Goal: Information Seeking & Learning: Learn about a topic

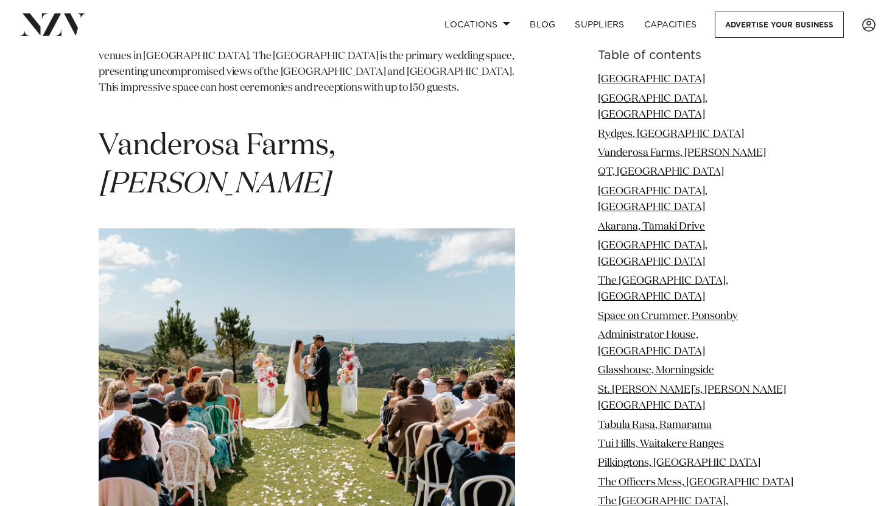
scroll to position [2871, 0]
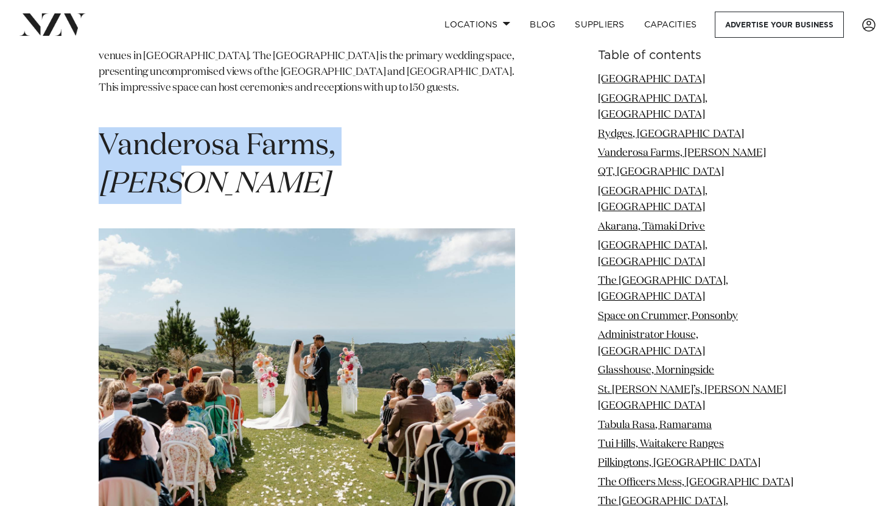
drag, startPoint x: 414, startPoint y: 69, endPoint x: 88, endPoint y: 72, distance: 326.2
copy span "Vanderosa Farms, [PERSON_NAME]"
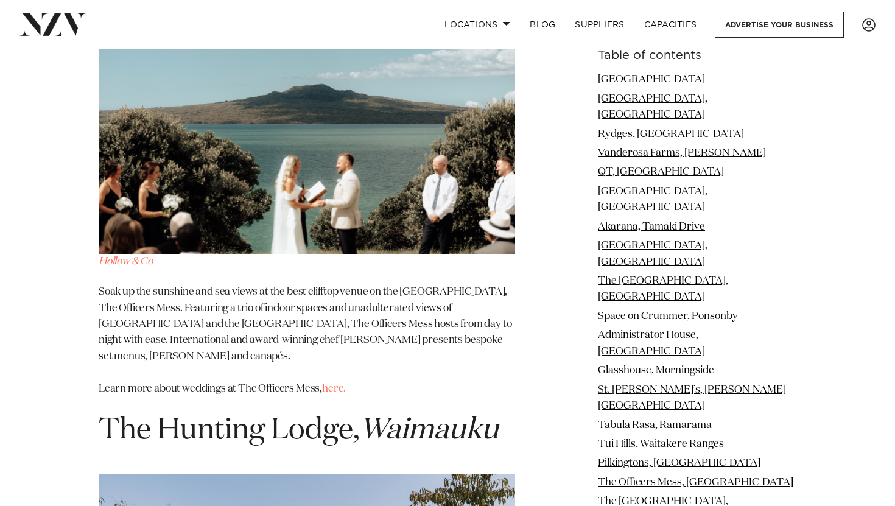
scroll to position [9908, 0]
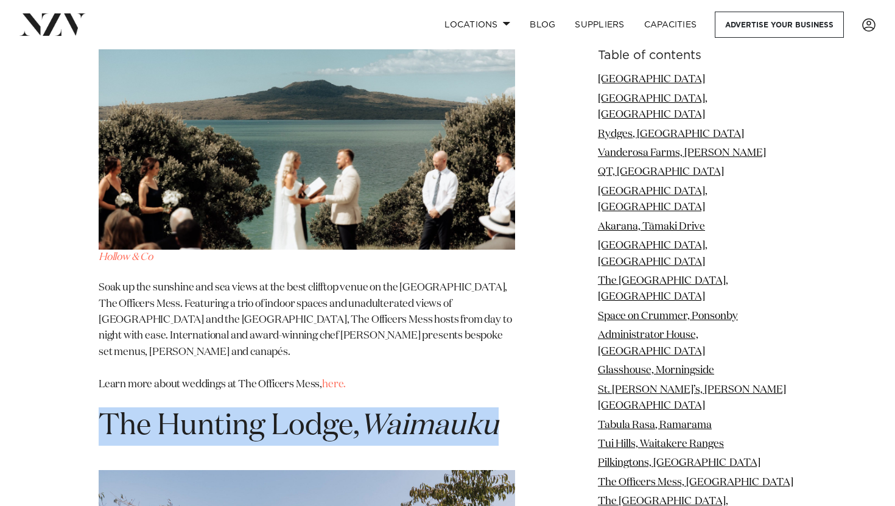
drag, startPoint x: 515, startPoint y: 88, endPoint x: 99, endPoint y: 111, distance: 416.3
copy span "The [GEOGRAPHIC_DATA], [GEOGRAPHIC_DATA]"
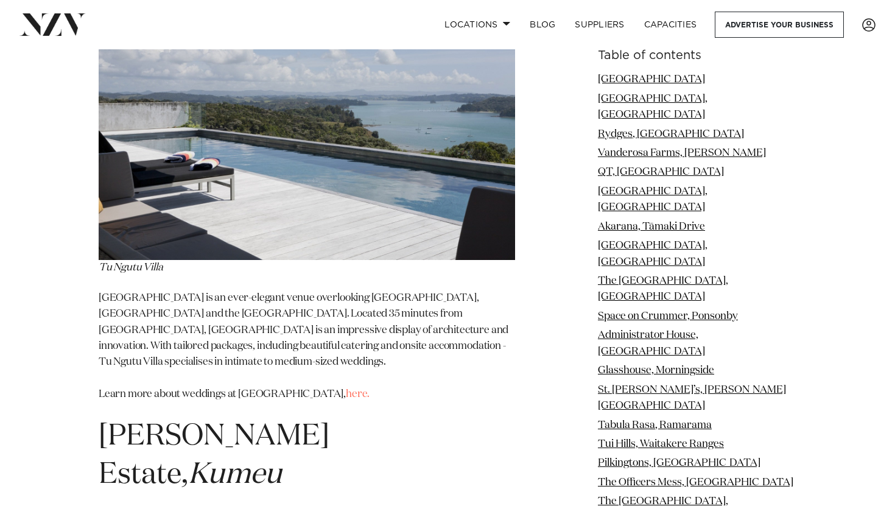
scroll to position [14000, 0]
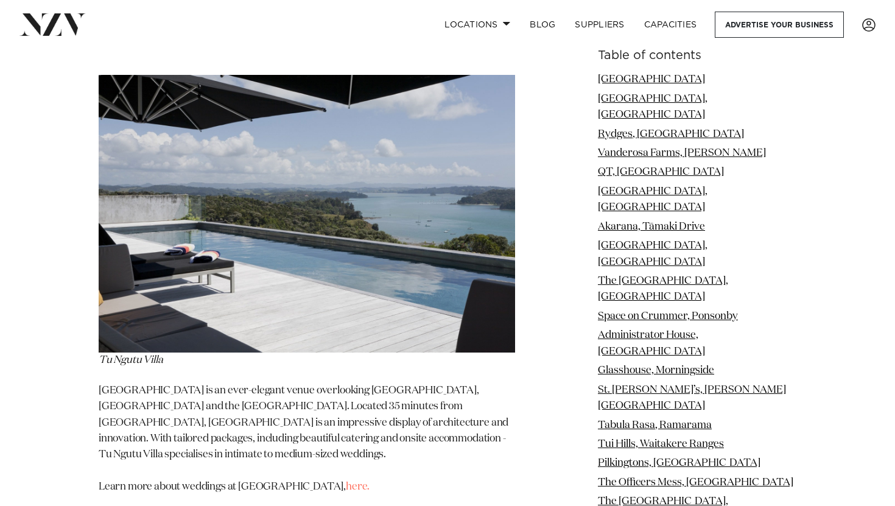
drag, startPoint x: 365, startPoint y: 105, endPoint x: 86, endPoint y: 105, distance: 278.7
copy span "[PERSON_NAME] Estate, [GEOGRAPHIC_DATA]"
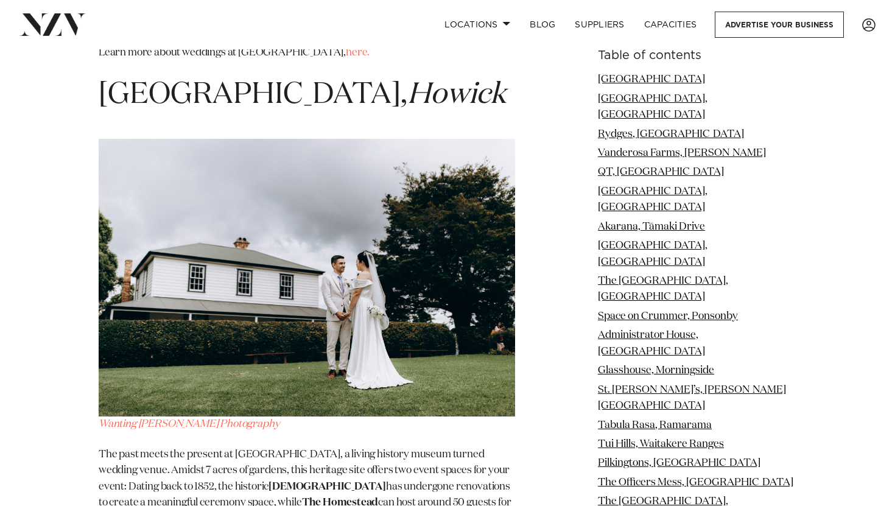
scroll to position [15493, 0]
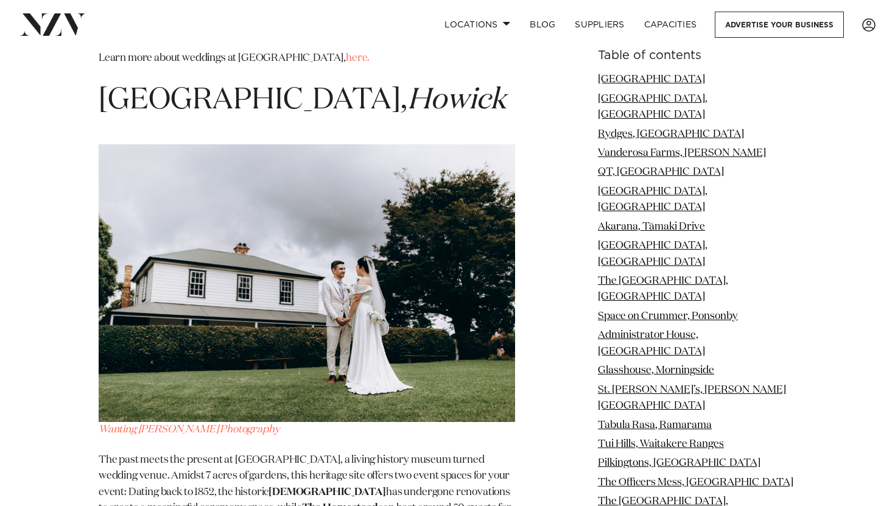
drag, startPoint x: 453, startPoint y: 152, endPoint x: 108, endPoint y: 148, distance: 345.7
copy span "The Boathouse, [GEOGRAPHIC_DATA]"
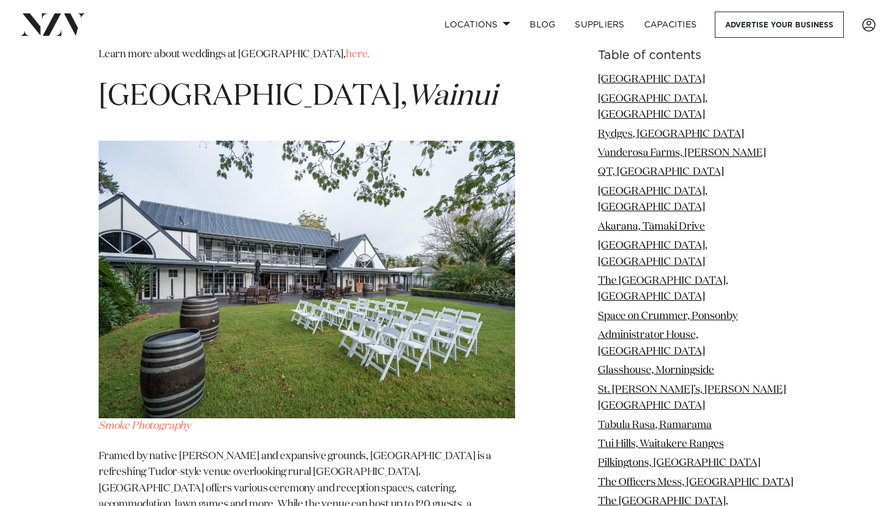
scroll to position [17586, 0]
drag, startPoint x: 285, startPoint y: 110, endPoint x: 67, endPoint y: 72, distance: 221.6
copy span "[GEOGRAPHIC_DATA], [GEOGRAPHIC_DATA]"
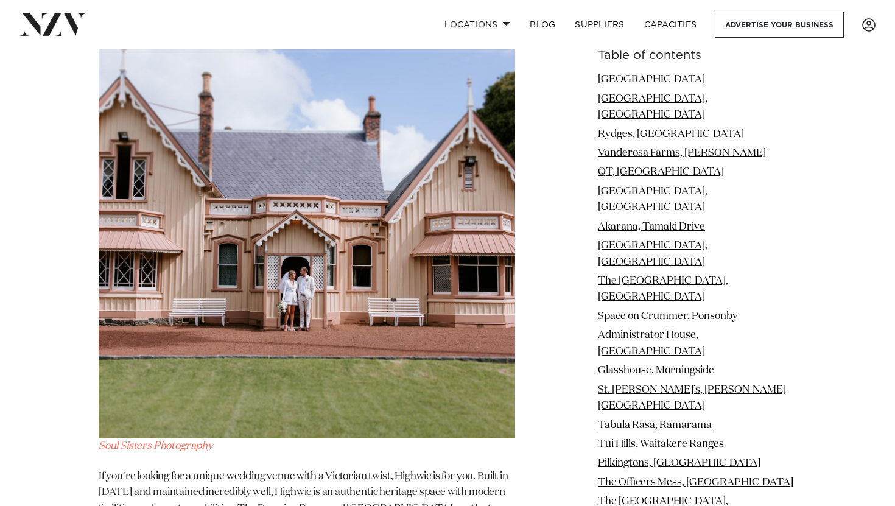
scroll to position [19298, 0]
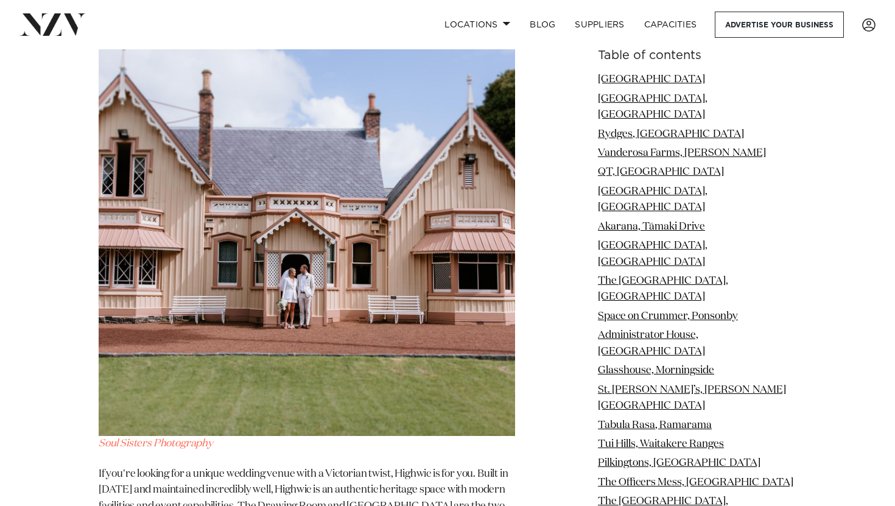
drag, startPoint x: 436, startPoint y: 133, endPoint x: 24, endPoint y: 135, distance: 412.6
copy span "Jonkers Farm, Waitākere"
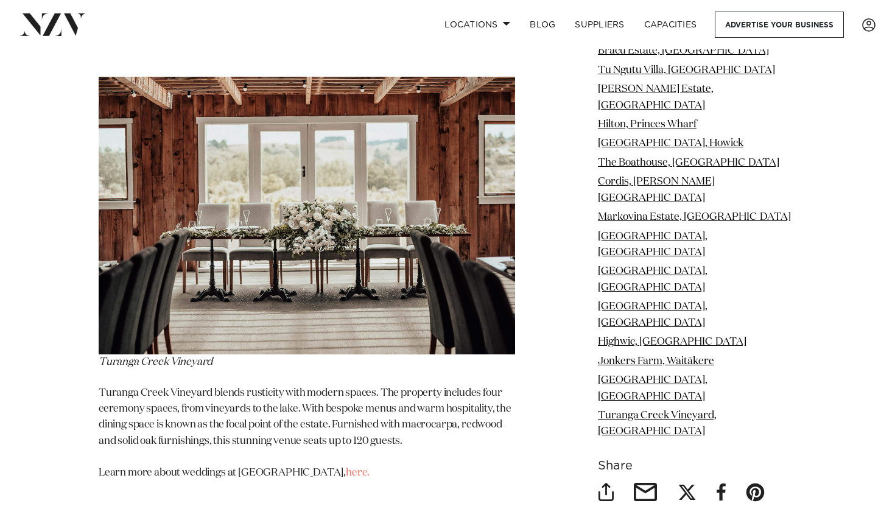
scroll to position [20966, 0]
